Goal: Find specific page/section: Find specific page/section

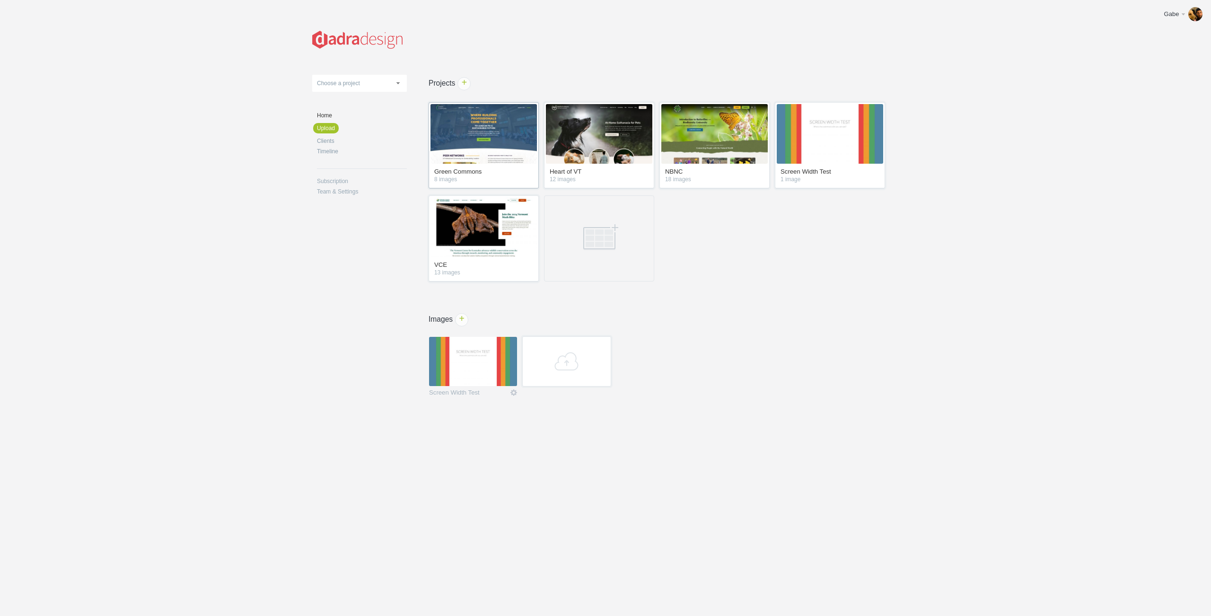
click at [483, 155] on img at bounding box center [483, 134] width 106 height 60
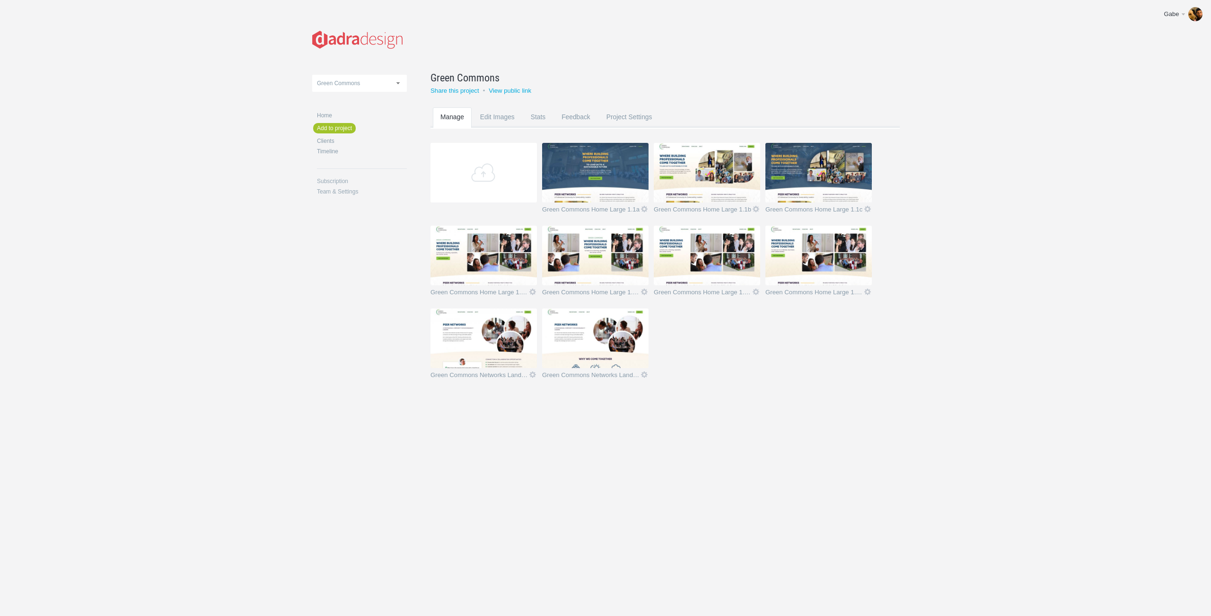
click at [596, 335] on img at bounding box center [595, 338] width 106 height 60
